Goal: Task Accomplishment & Management: Manage account settings

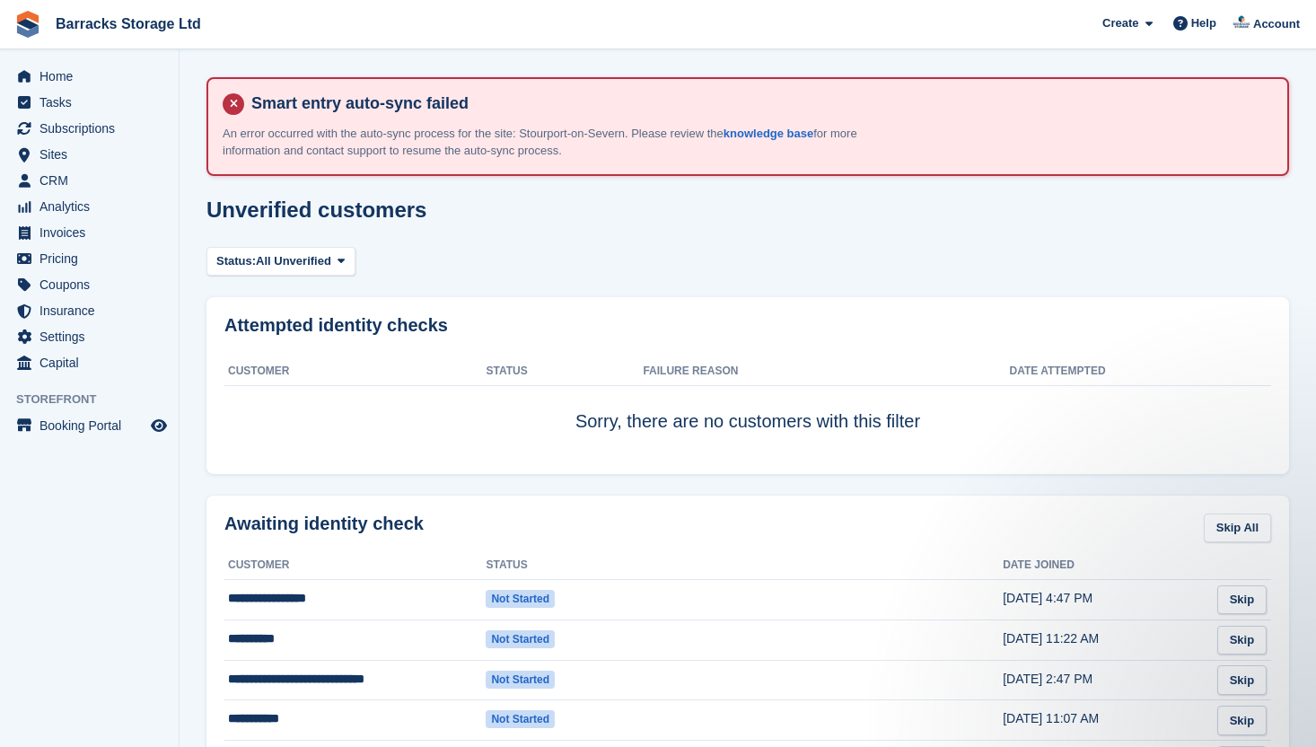
click at [426, 210] on div "Unverified customers" at bounding box center [747, 221] width 1083 height 46
click at [583, 215] on div "Unverified customers" at bounding box center [747, 221] width 1083 height 46
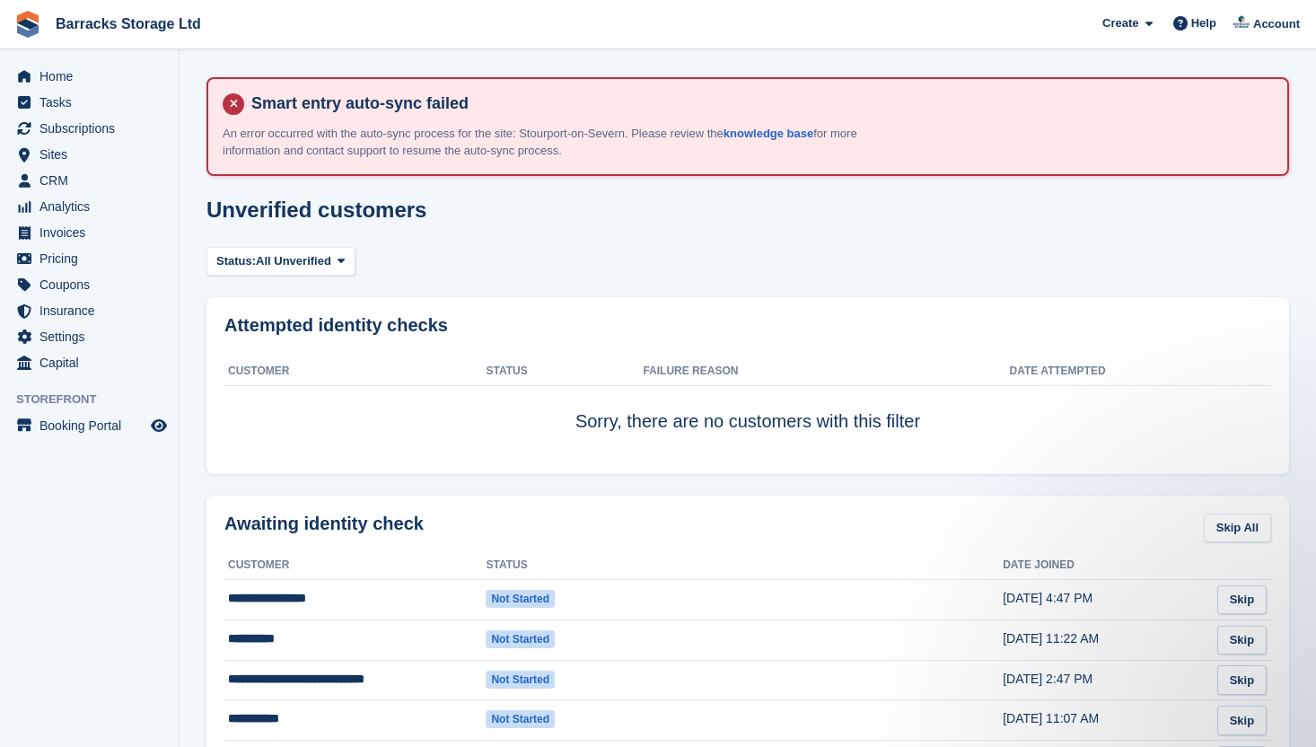
click at [804, 80] on div "Smart entry auto-sync failed An error occurred with the auto-sync process for t…" at bounding box center [747, 126] width 1083 height 99
click at [799, 48] on section "Smart entry auto-sync failed An error occurred with the auto-sync process for t…" at bounding box center [748, 593] width 1137 height 1186
click at [101, 108] on span "Tasks" at bounding box center [94, 102] width 108 height 25
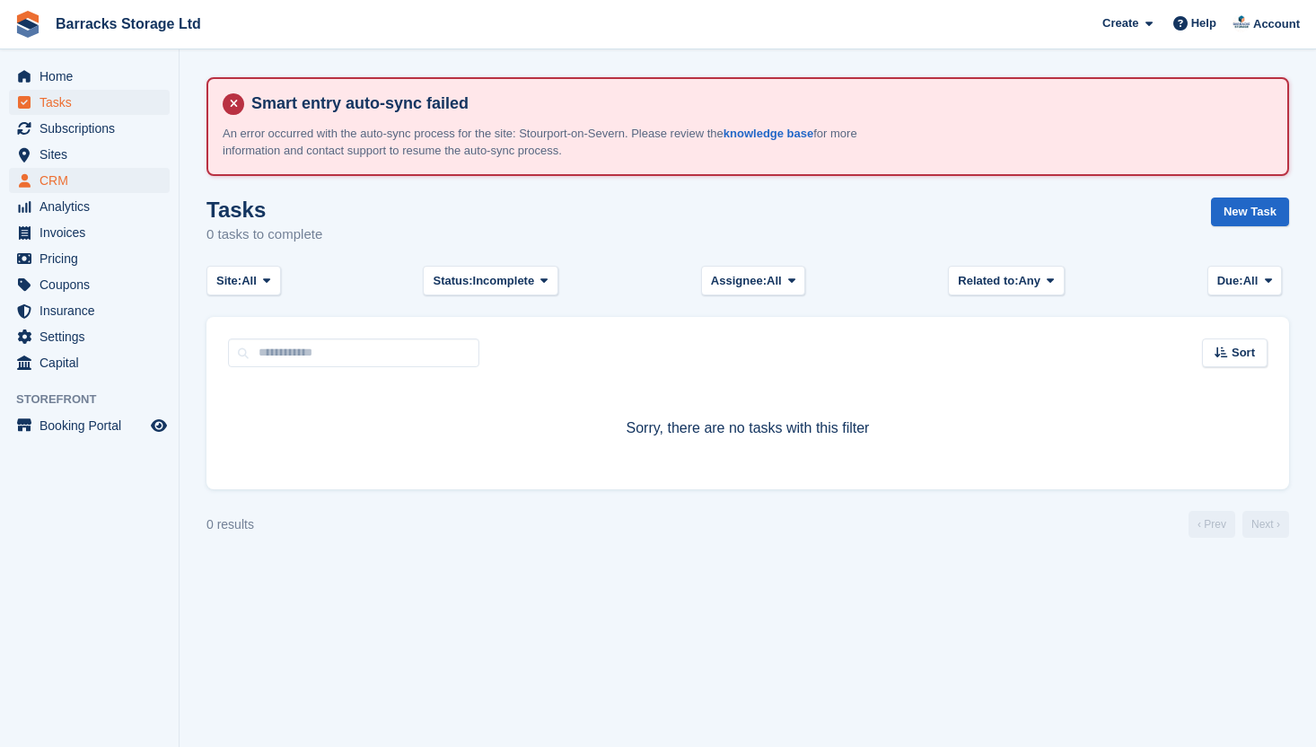
click at [83, 173] on span "CRM" at bounding box center [94, 180] width 108 height 25
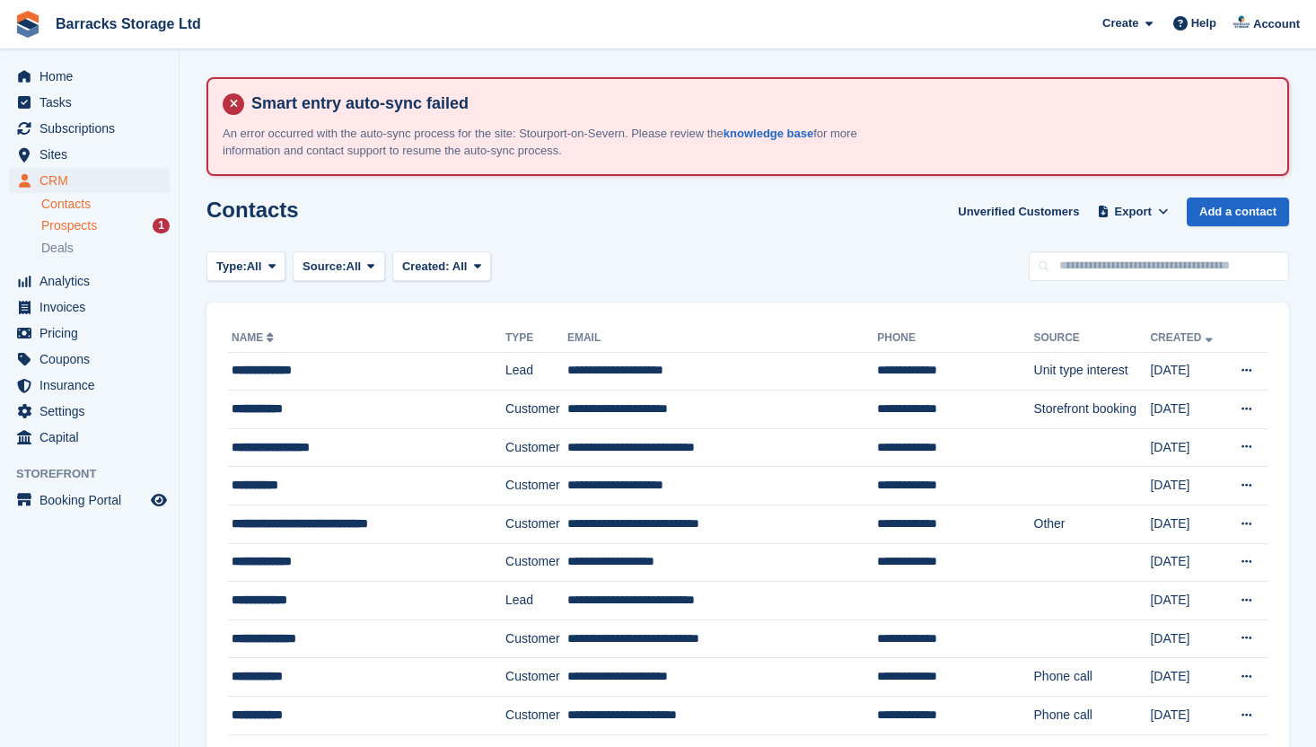
click at [89, 227] on span "Prospects" at bounding box center [69, 225] width 56 height 17
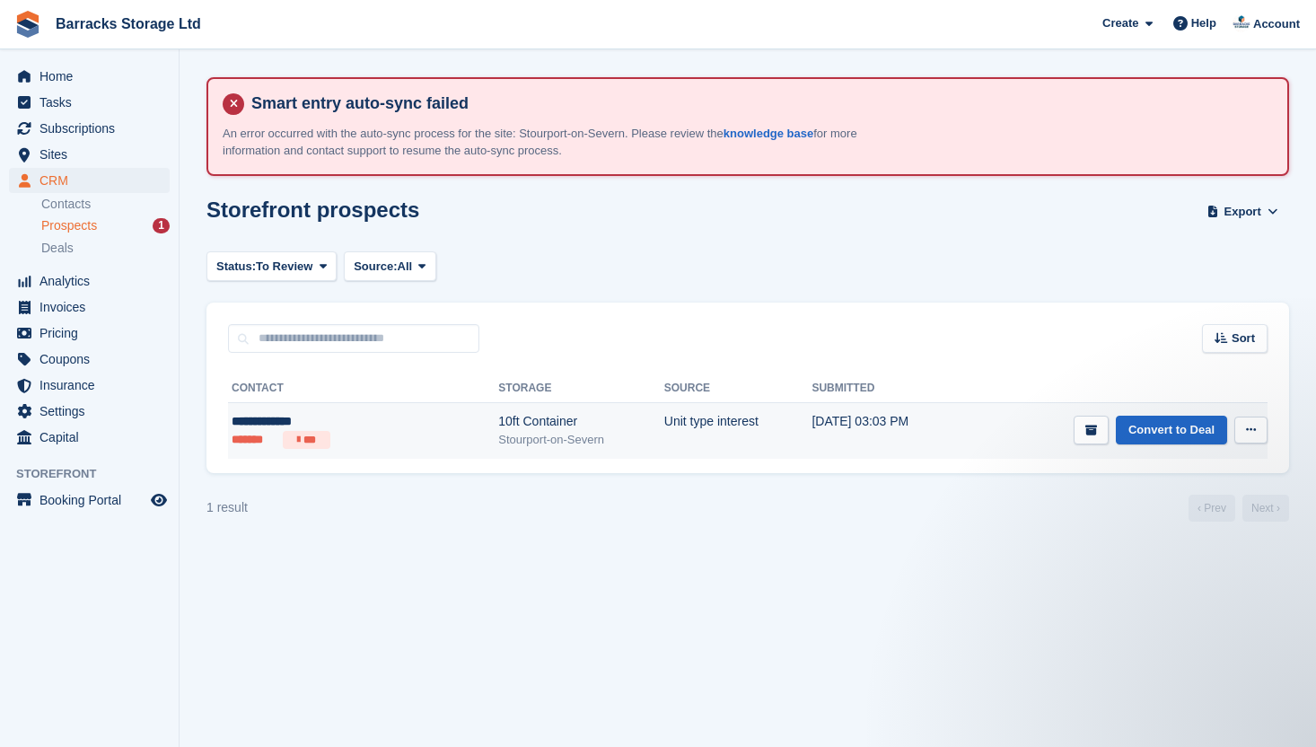
click at [550, 426] on div "10ft Container" at bounding box center [581, 421] width 166 height 19
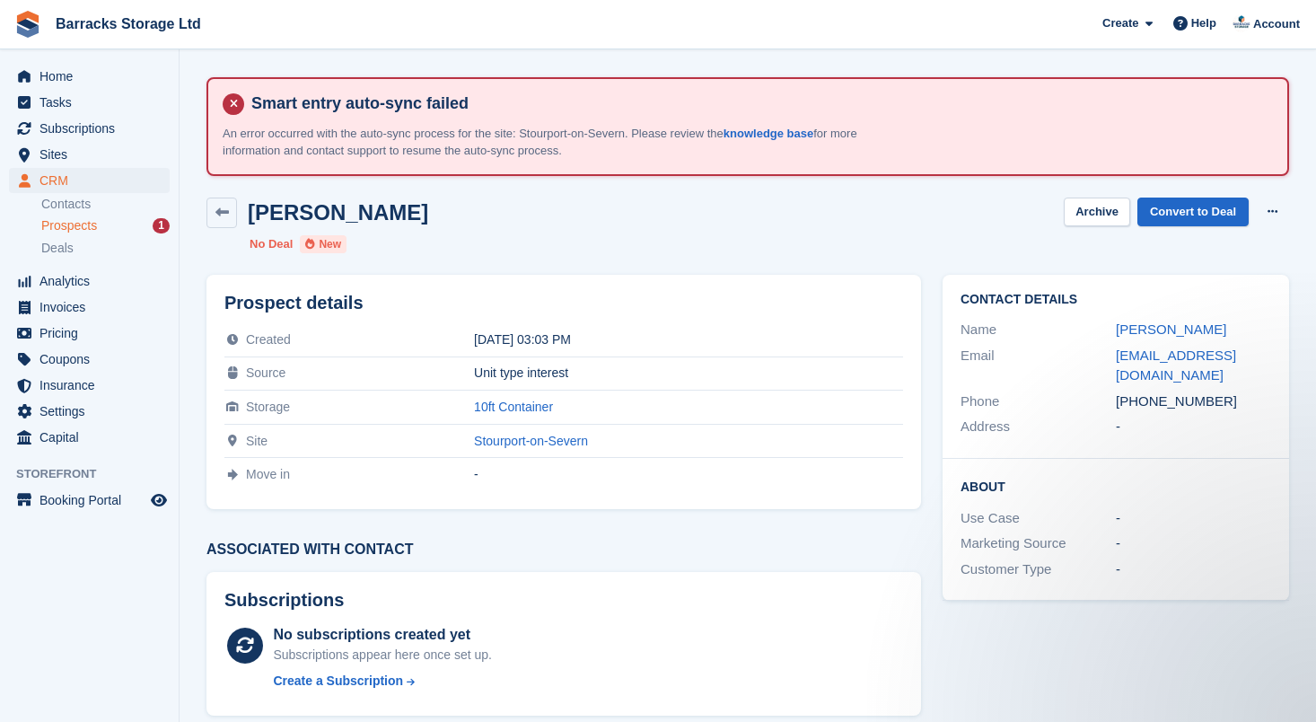
click at [1022, 65] on section "Smart entry auto-sync failed An error occurred with the auto-sync process for t…" at bounding box center [748, 537] width 1137 height 1074
click at [180, 215] on section "Smart entry auto-sync failed An error occurred with the auto-sync process for t…" at bounding box center [748, 537] width 1137 height 1074
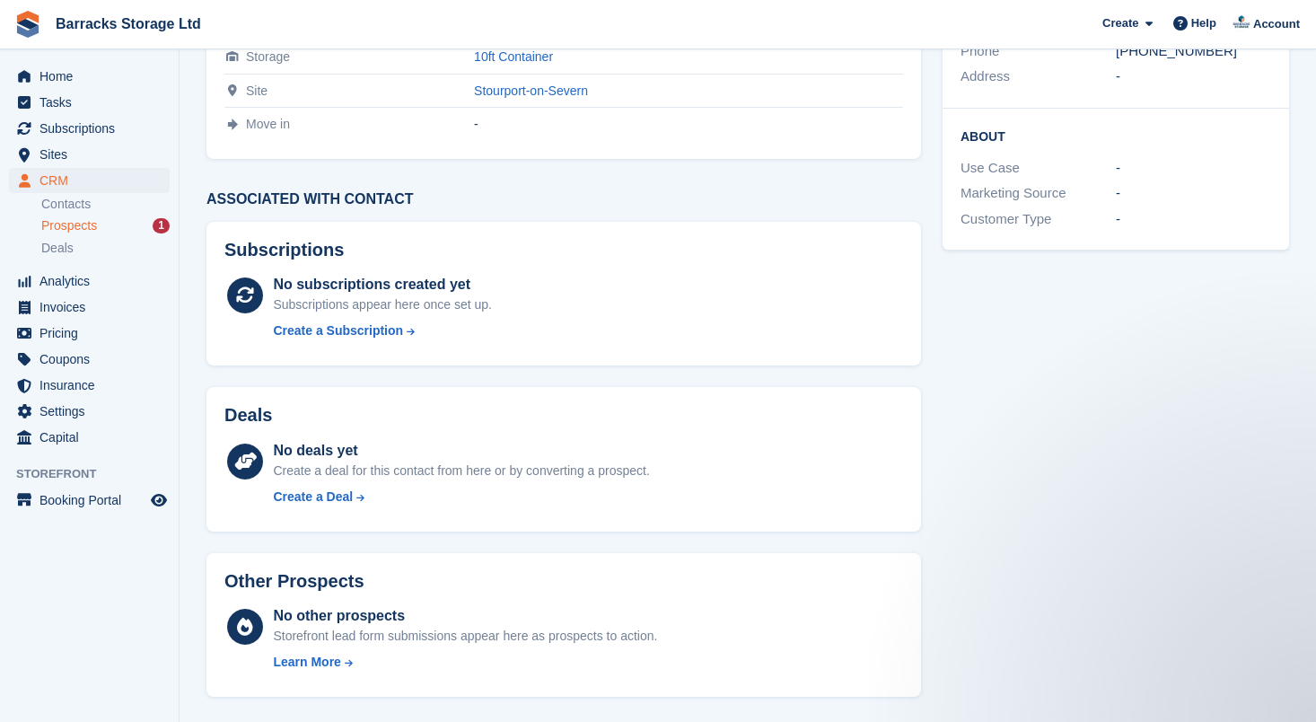
scroll to position [349, 0]
